Goal: Transaction & Acquisition: Download file/media

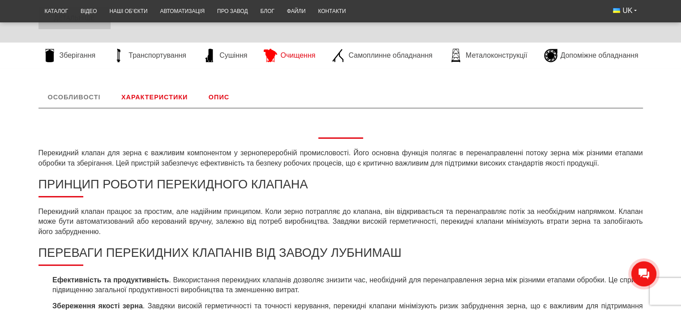
scroll to position [269, 0]
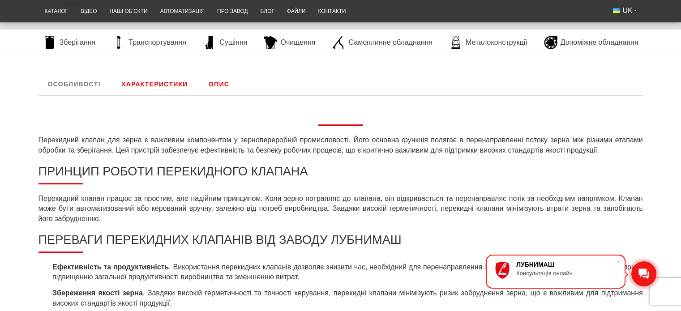
click at [163, 82] on link "Характеристики" at bounding box center [154, 83] width 85 height 21
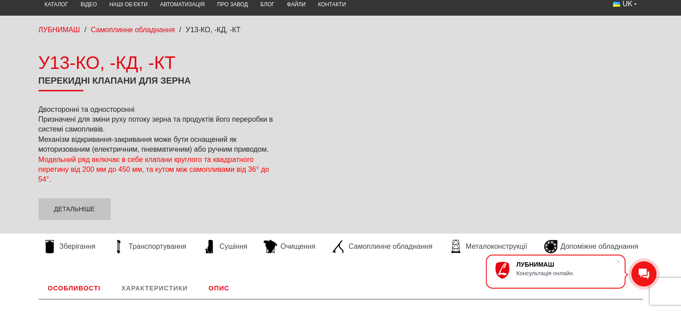
scroll to position [179, 0]
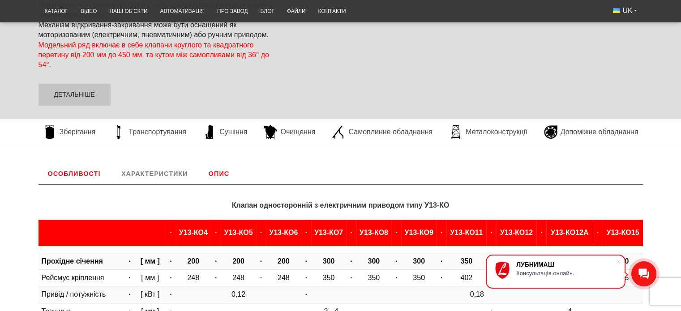
click at [220, 173] on link "Опис" at bounding box center [218, 173] width 39 height 21
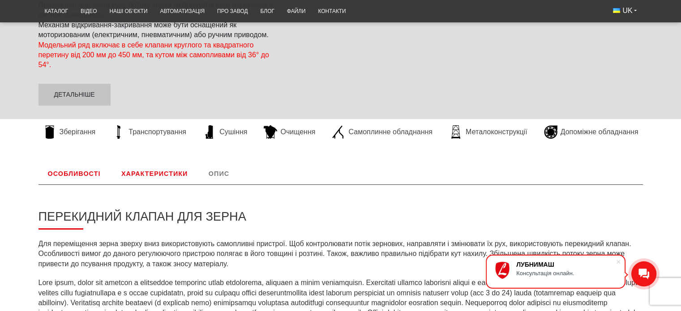
scroll to position [311, 0]
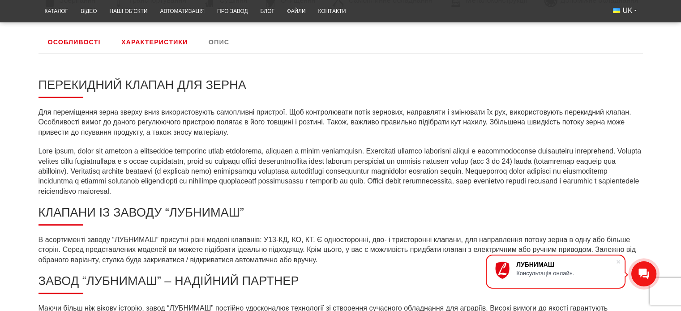
click at [81, 38] on link "Особливості" at bounding box center [75, 41] width 72 height 21
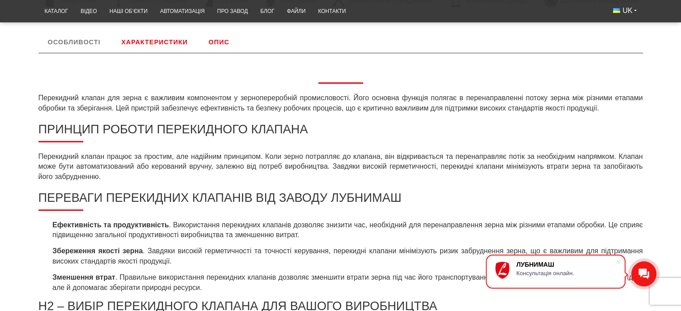
click at [219, 40] on link "Опис" at bounding box center [218, 41] width 39 height 21
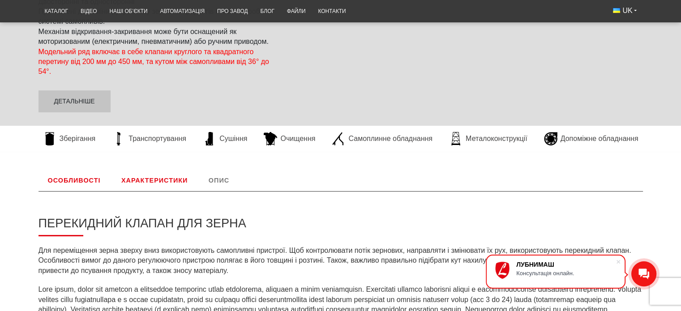
scroll to position [176, 0]
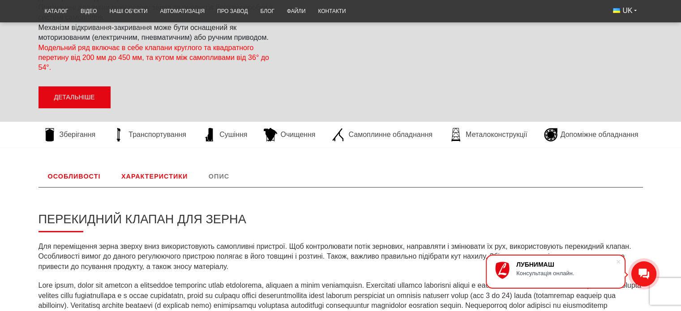
click at [92, 98] on link "Детальніше" at bounding box center [75, 97] width 72 height 22
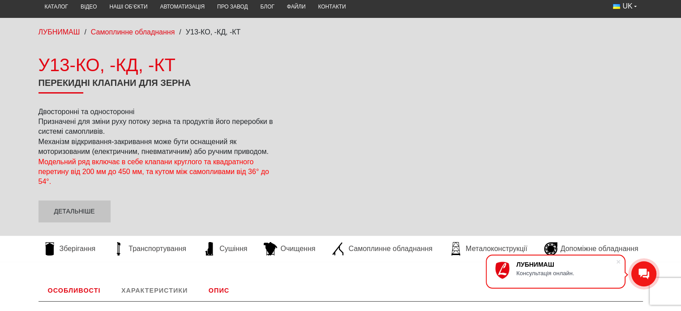
scroll to position [0, 0]
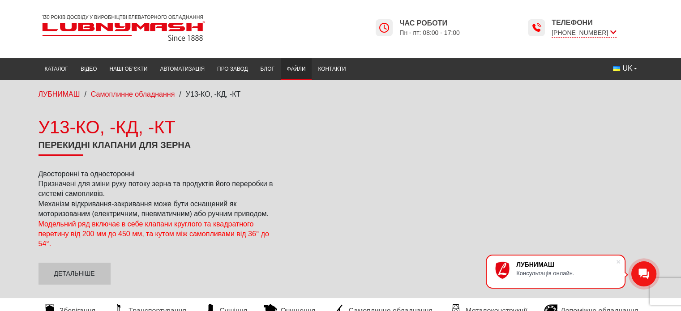
click at [298, 64] on link "Файли" at bounding box center [296, 68] width 31 height 17
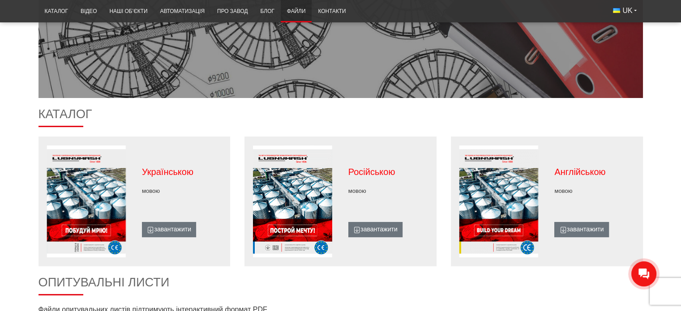
scroll to position [179, 0]
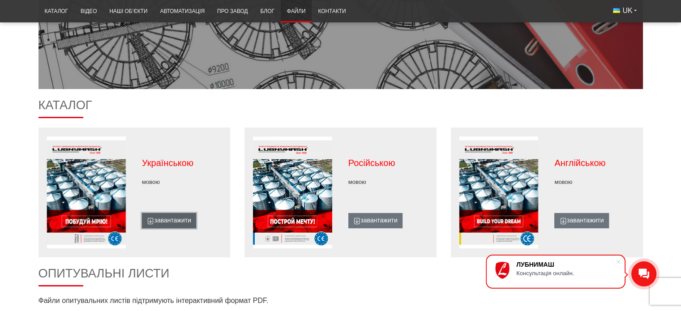
click at [165, 220] on link "завантажити" at bounding box center [169, 220] width 54 height 15
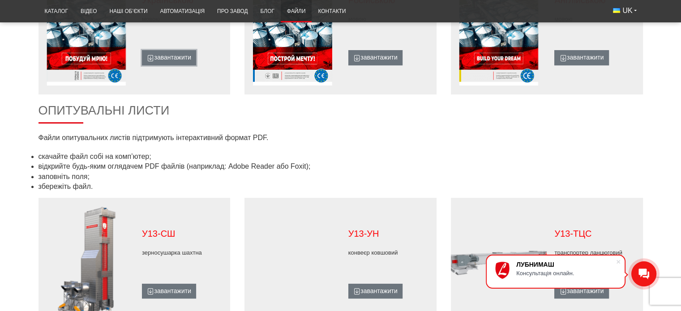
scroll to position [358, 0]
